Goal: Information Seeking & Learning: Learn about a topic

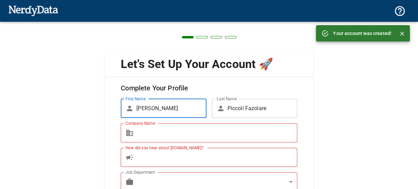
scroll to position [492, 0]
click at [153, 127] on input "Company Name" at bounding box center [216, 132] width 161 height 19
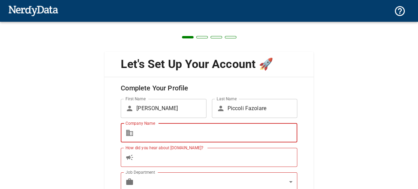
type input "Kit de Marketing"
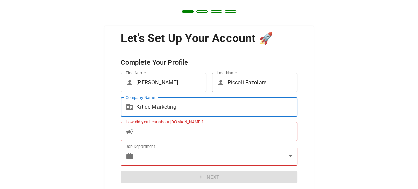
scroll to position [50, 0]
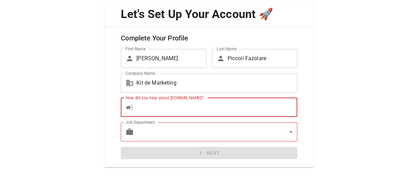
click at [167, 109] on input "How did you hear about [DOMAIN_NAME]?" at bounding box center [216, 107] width 161 height 19
click at [167, 24] on body "Technologies Domains Pricing Products Create a Report Create a list of websites…" at bounding box center [209, 12] width 418 height 24
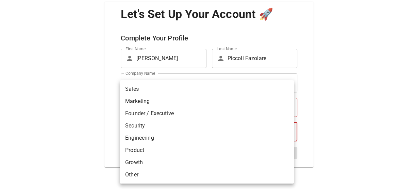
click at [147, 104] on li "Marketing" at bounding box center [207, 101] width 174 height 12
type input "marketing"
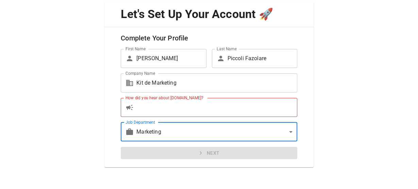
click at [150, 109] on input "How did you hear about [DOMAIN_NAME]?" at bounding box center [216, 107] width 161 height 19
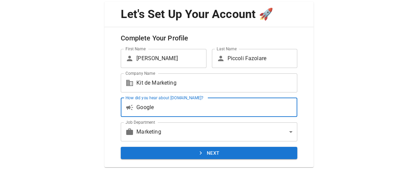
type input "Google"
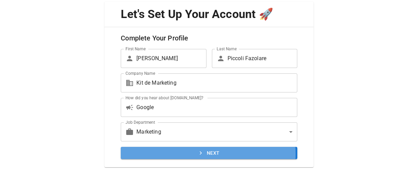
click at [184, 154] on button "Next" at bounding box center [209, 153] width 176 height 13
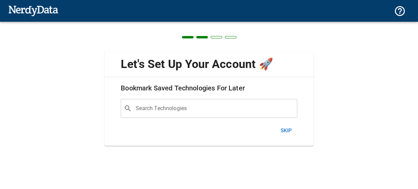
scroll to position [0, 0]
click at [284, 129] on button "Skip" at bounding box center [286, 130] width 22 height 14
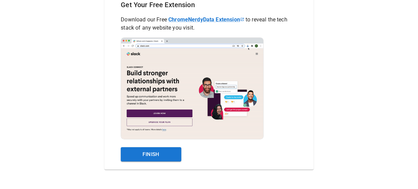
scroll to position [85, 0]
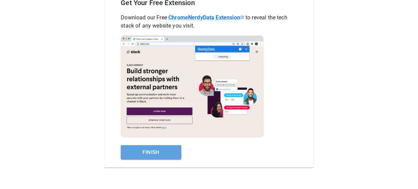
click at [178, 151] on button "Finish" at bounding box center [151, 152] width 61 height 14
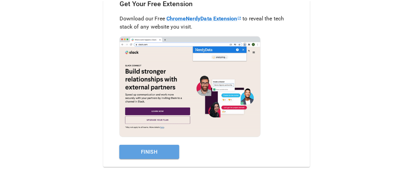
scroll to position [0, 0]
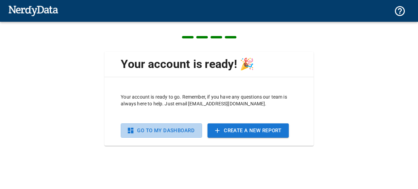
click at [183, 134] on link "Go To My Dashboard" at bounding box center [161, 130] width 81 height 14
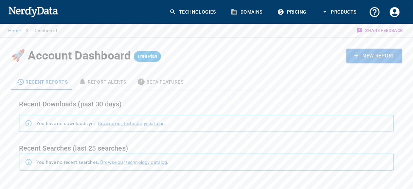
click at [245, 13] on link "Domains" at bounding box center [247, 12] width 41 height 20
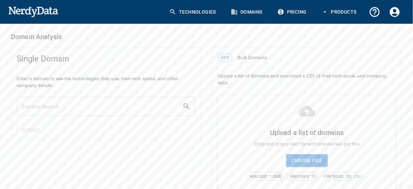
scroll to position [109, 0]
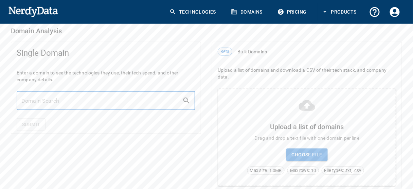
paste input "[URL][DOMAIN_NAME]"
type input "[URL][DOMAIN_NAME]"
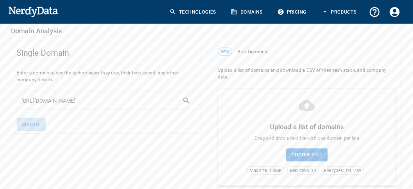
click at [35, 124] on button "Submit" at bounding box center [31, 124] width 29 height 13
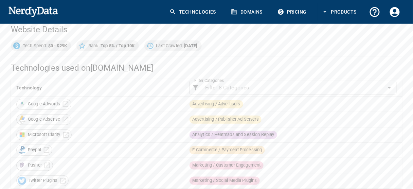
scroll to position [84, 0]
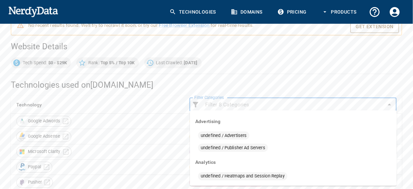
click at [285, 100] on input "Filter Categories" at bounding box center [293, 105] width 181 height 10
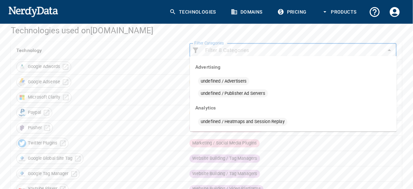
scroll to position [111, 0]
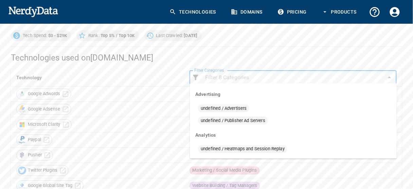
click at [269, 52] on h2 "Technologies used on [DOMAIN_NAME]" at bounding box center [207, 57] width 392 height 11
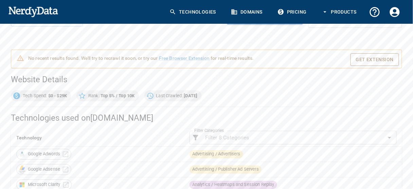
scroll to position [54, 0]
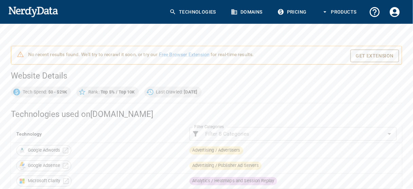
click at [25, 92] on span "Tech Spend: $0 - $29K" at bounding box center [45, 92] width 52 height 7
type textarea "Tech"
click at [25, 92] on span "Tech Spend: $0 - $29K" at bounding box center [45, 92] width 52 height 7
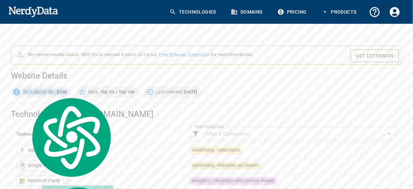
click at [25, 92] on span "Tech Spend: $0 - $29K" at bounding box center [45, 92] width 52 height 7
click at [103, 91] on b "Top 5% / Top 10K" at bounding box center [118, 91] width 34 height 5
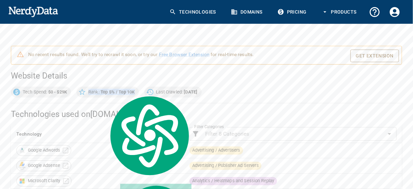
click at [103, 91] on b "Top 5% / Top 10K" at bounding box center [118, 91] width 34 height 5
click at [93, 75] on h2 "Website Details" at bounding box center [207, 75] width 392 height 11
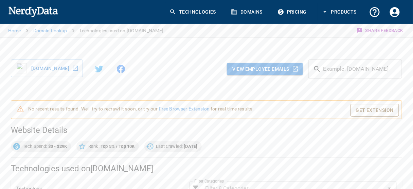
scroll to position [0, 0]
click at [39, 29] on link "Domain Lookup" at bounding box center [50, 30] width 34 height 5
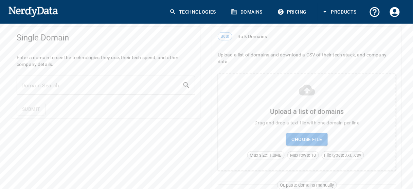
scroll to position [163, 0]
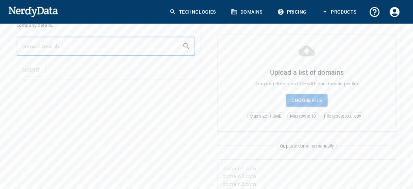
click at [105, 47] on input "text" at bounding box center [100, 46] width 166 height 19
click at [61, 45] on input "text" at bounding box center [100, 46] width 166 height 19
paste input "[URL][DOMAIN_NAME]"
type input "[URL][DOMAIN_NAME]"
click at [38, 67] on button "Submit" at bounding box center [31, 70] width 29 height 13
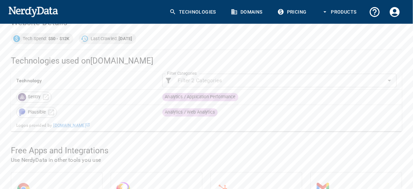
scroll to position [109, 0]
drag, startPoint x: 54, startPoint y: 110, endPoint x: 46, endPoint y: 106, distance: 9.0
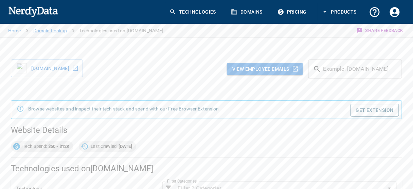
click at [40, 30] on link "Domain Lookup" at bounding box center [50, 30] width 34 height 5
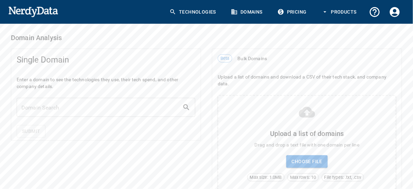
scroll to position [109, 0]
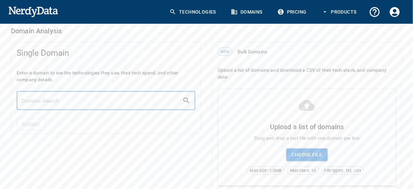
click at [60, 99] on input "text" at bounding box center [100, 100] width 166 height 19
type input "[DOMAIN_NAME]"
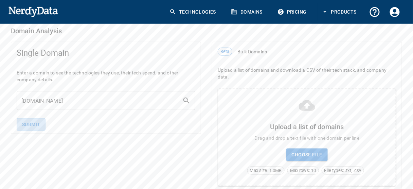
click at [33, 118] on button "Submit" at bounding box center [31, 124] width 29 height 13
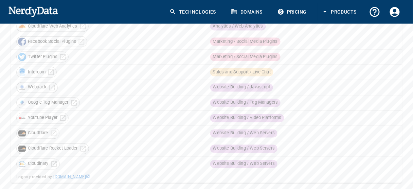
scroll to position [268, 0]
